Goal: Transaction & Acquisition: Download file/media

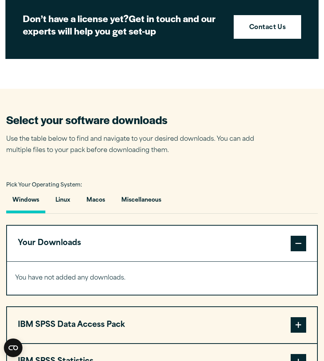
scroll to position [347, 0]
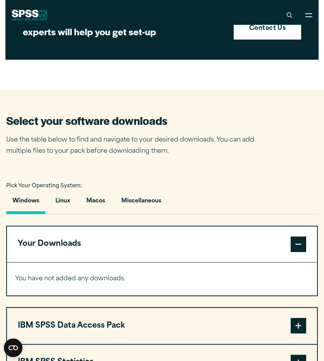
click at [173, 254] on button "Your Downloads" at bounding box center [162, 244] width 310 height 36
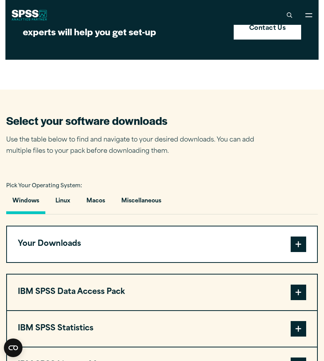
click at [176, 253] on button "Your Downloads" at bounding box center [162, 244] width 310 height 36
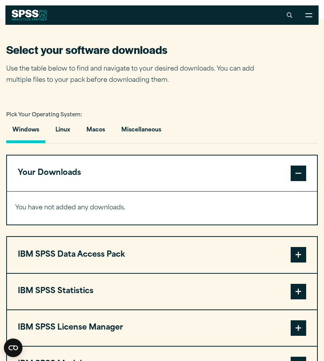
scroll to position [418, 0]
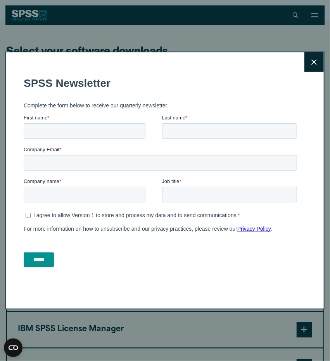
click at [311, 64] on icon at bounding box center [313, 62] width 5 height 6
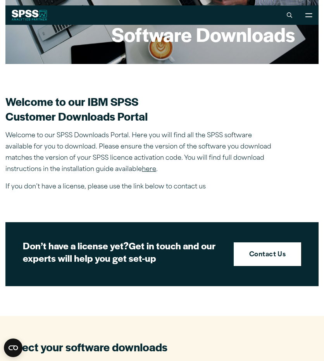
scroll to position [0, 0]
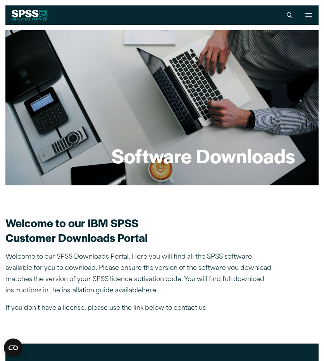
click at [148, 292] on link "here" at bounding box center [149, 290] width 14 height 6
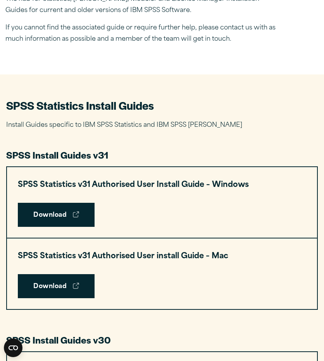
scroll to position [243, 0]
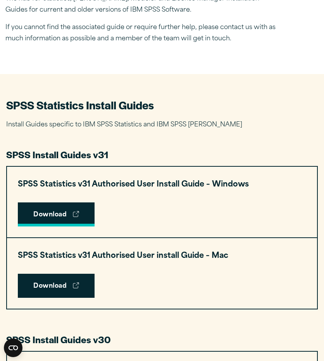
click at [86, 220] on link "Download" at bounding box center [56, 214] width 77 height 24
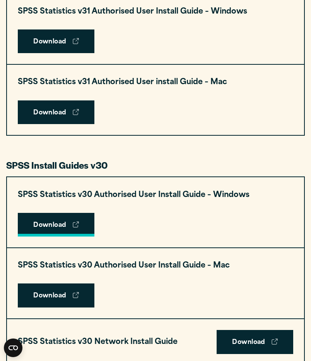
scroll to position [415, 0]
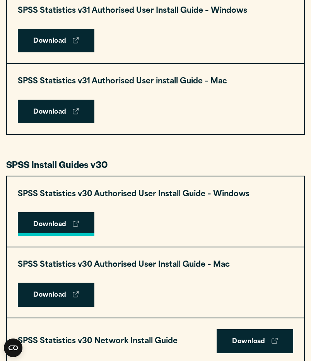
click at [85, 225] on link "Download" at bounding box center [56, 224] width 77 height 24
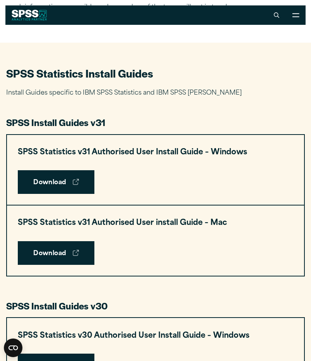
scroll to position [273, 0]
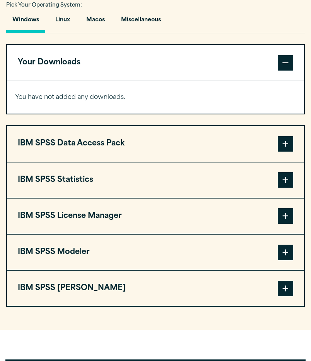
scroll to position [587, 0]
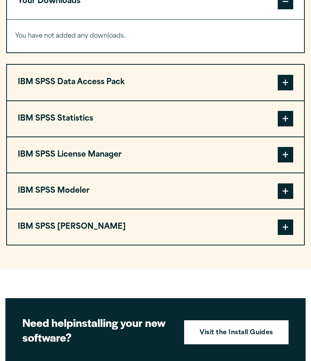
click at [282, 120] on span at bounding box center [285, 118] width 15 height 15
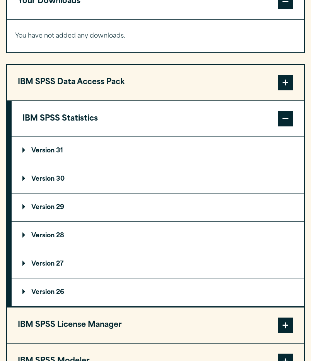
click at [124, 176] on summary "Version 30" at bounding box center [158, 179] width 293 height 28
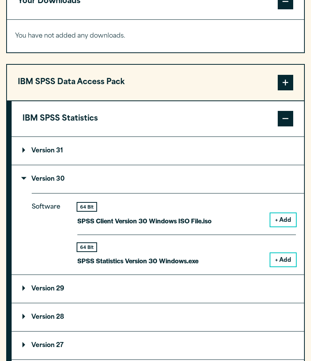
click at [284, 258] on button "+ Add" at bounding box center [284, 259] width 26 height 13
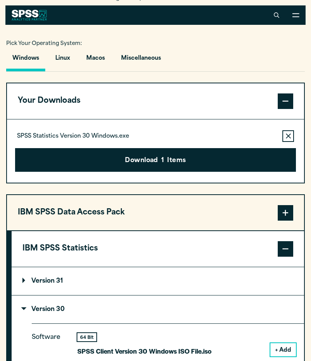
scroll to position [487, 0]
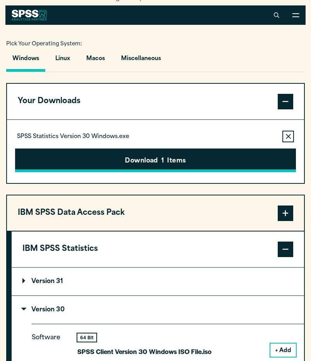
click at [180, 164] on button "Download 1 Items" at bounding box center [155, 160] width 281 height 24
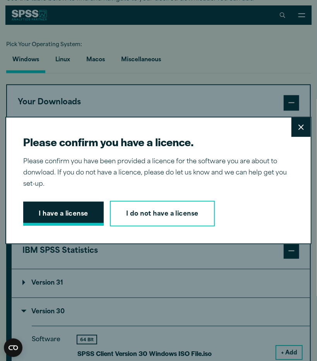
click at [65, 214] on button "I have a license" at bounding box center [63, 213] width 81 height 24
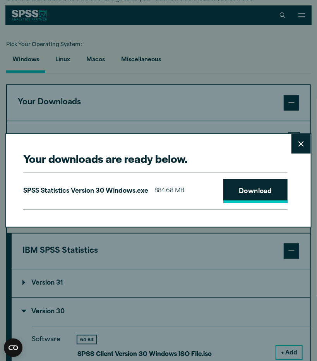
click at [246, 188] on link "Download" at bounding box center [255, 191] width 64 height 24
click at [299, 144] on icon at bounding box center [301, 144] width 5 height 6
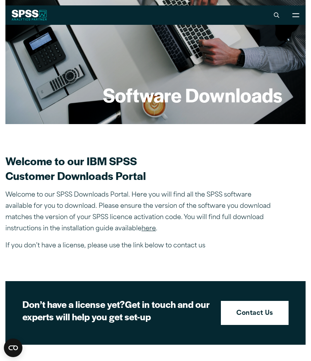
scroll to position [0, 0]
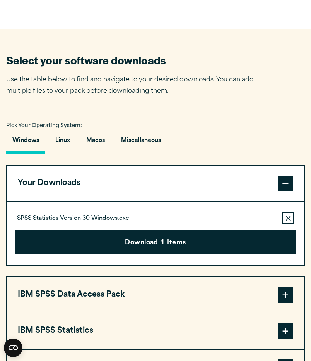
scroll to position [407, 0]
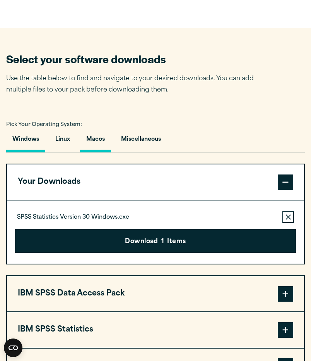
click at [96, 140] on button "Macos" at bounding box center [95, 141] width 31 height 22
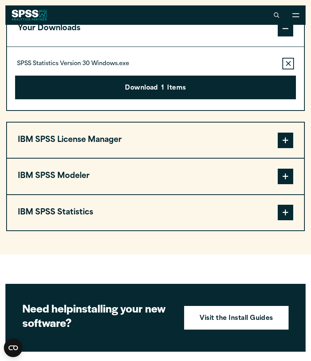
scroll to position [553, 0]
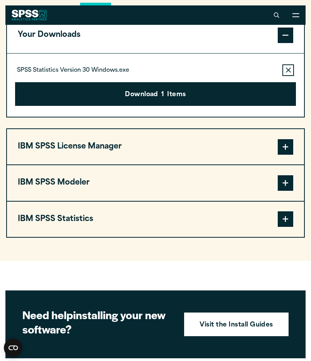
click at [290, 222] on span at bounding box center [285, 218] width 15 height 15
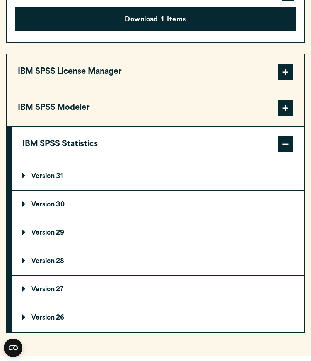
scroll to position [631, 0]
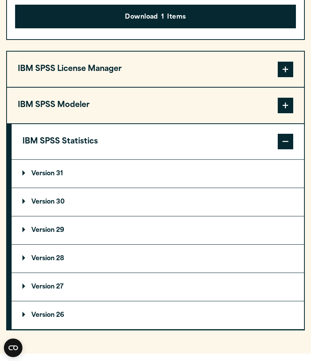
click at [204, 167] on summary "Version 31" at bounding box center [158, 174] width 293 height 28
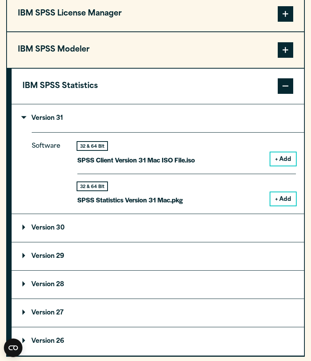
scroll to position [687, 0]
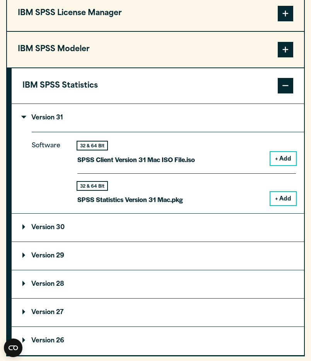
click at [146, 226] on summary "Version 30" at bounding box center [158, 227] width 293 height 28
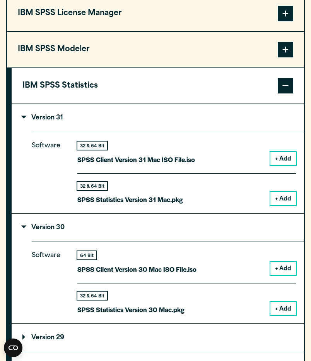
click at [146, 226] on summary "Version 30" at bounding box center [158, 227] width 293 height 28
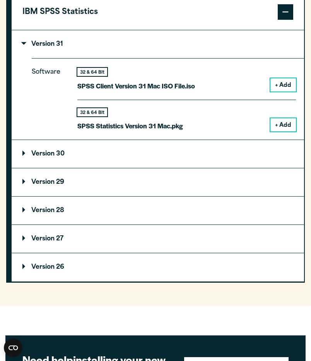
scroll to position [761, 0]
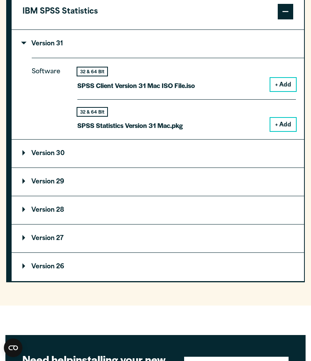
click at [148, 153] on summary "Version 30" at bounding box center [158, 153] width 293 height 28
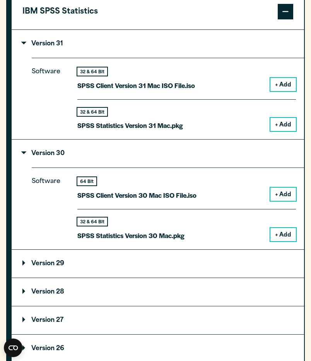
scroll to position [809, 0]
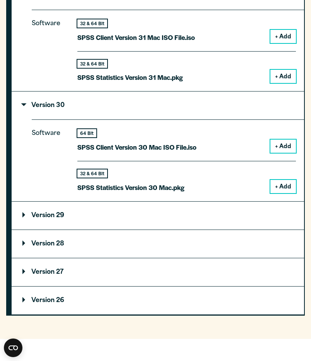
click at [177, 222] on summary "Version 29" at bounding box center [158, 215] width 293 height 28
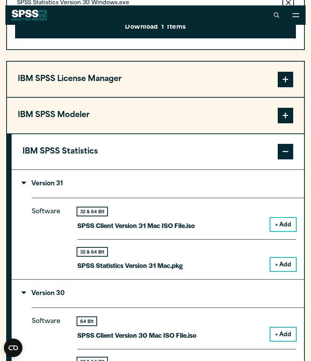
scroll to position [606, 0]
